Goal: Information Seeking & Learning: Learn about a topic

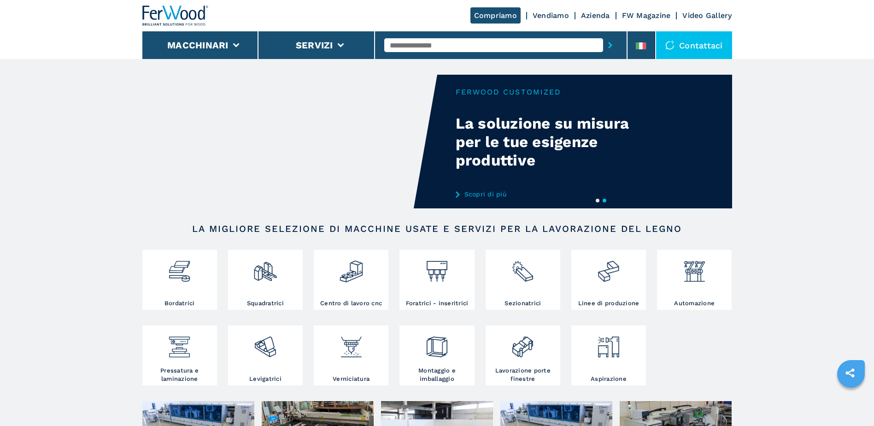
click at [598, 15] on link "Azienda" at bounding box center [595, 15] width 29 height 9
click at [338, 48] on li "Servizi" at bounding box center [316, 45] width 117 height 28
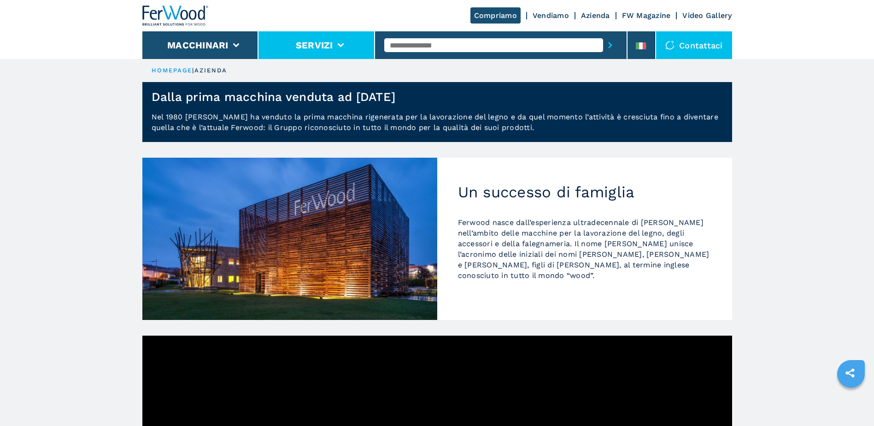
click at [343, 47] on icon at bounding box center [340, 45] width 6 height 4
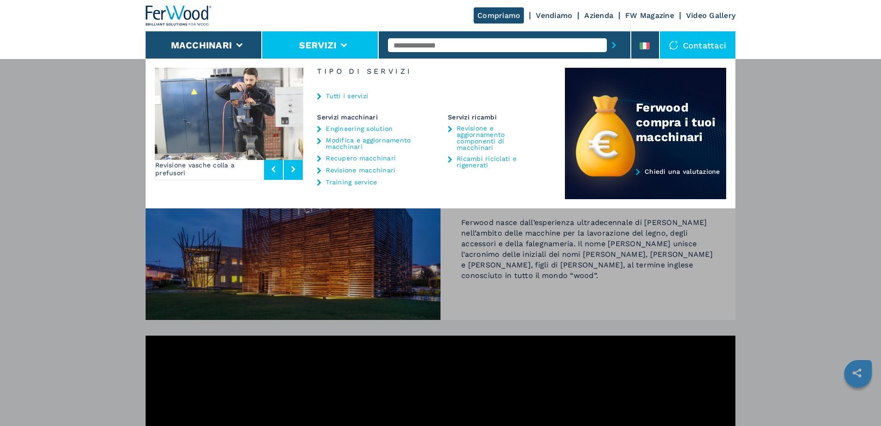
click at [343, 160] on link "Recupero macchinari" at bounding box center [361, 158] width 70 height 6
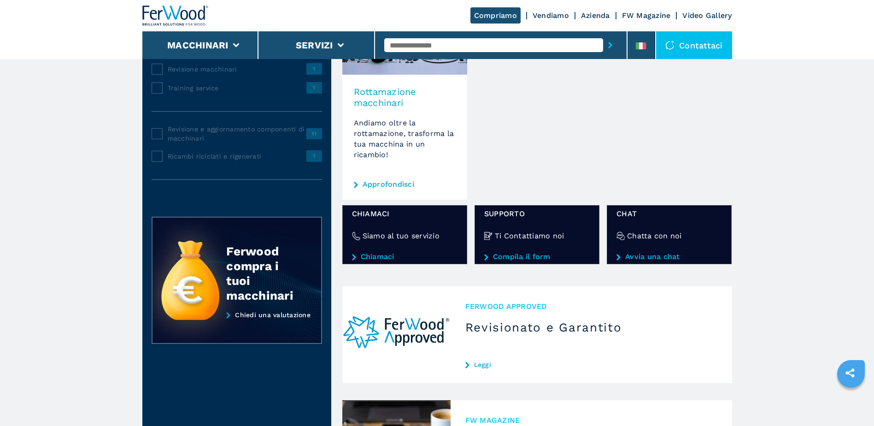
scroll to position [322, 0]
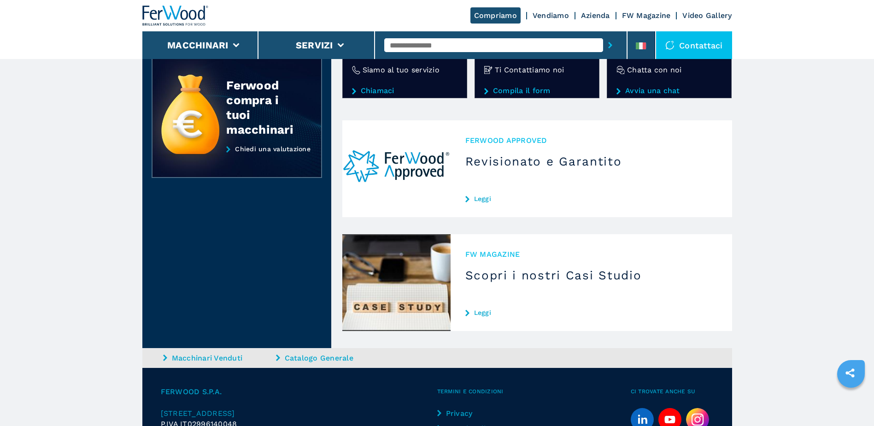
click at [486, 201] on link "Leggi" at bounding box center [591, 198] width 252 height 7
click at [432, 175] on img at bounding box center [396, 168] width 108 height 97
